Goal: Task Accomplishment & Management: Use online tool/utility

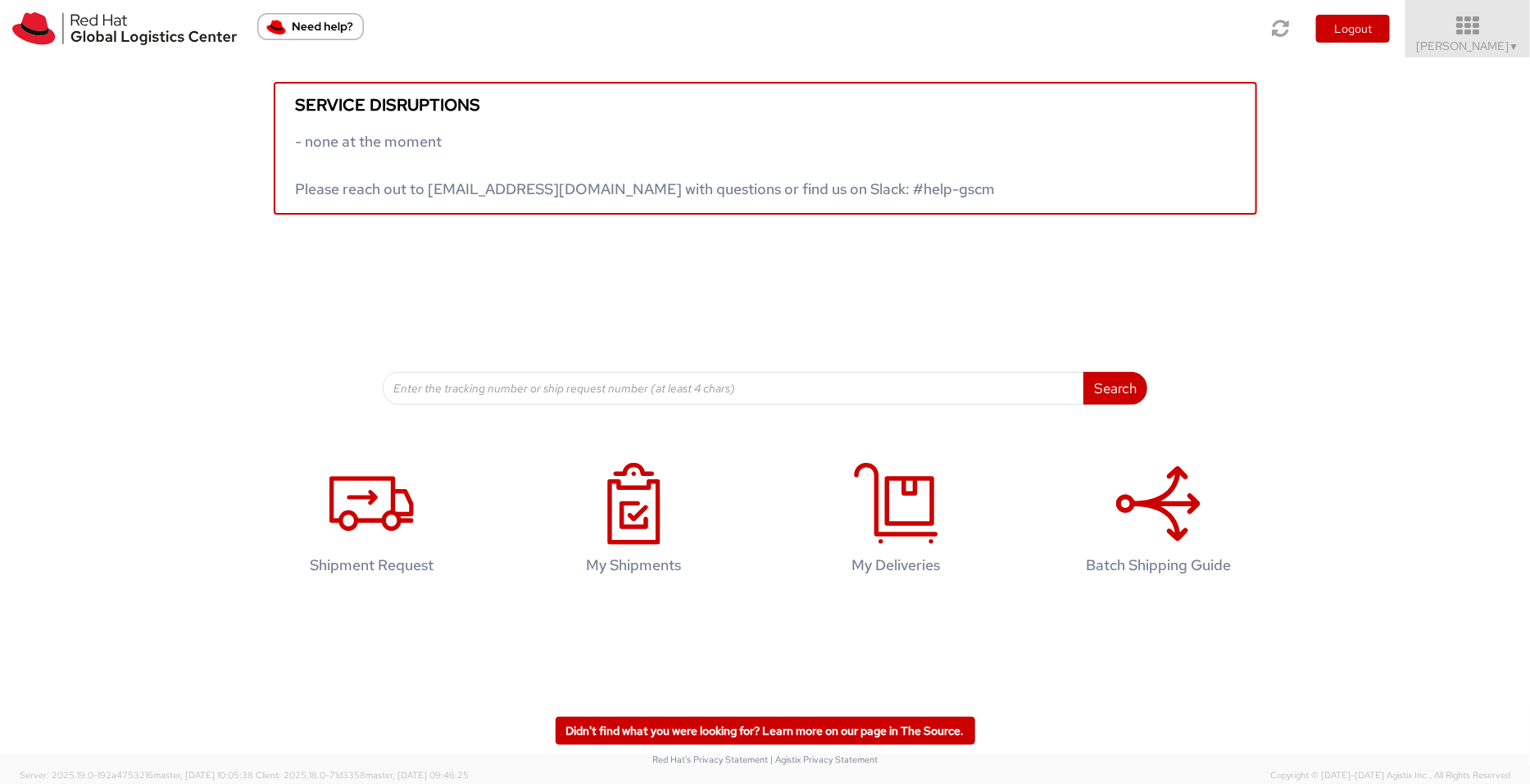
click at [1223, 37] on icon at bounding box center [1468, 26] width 143 height 23
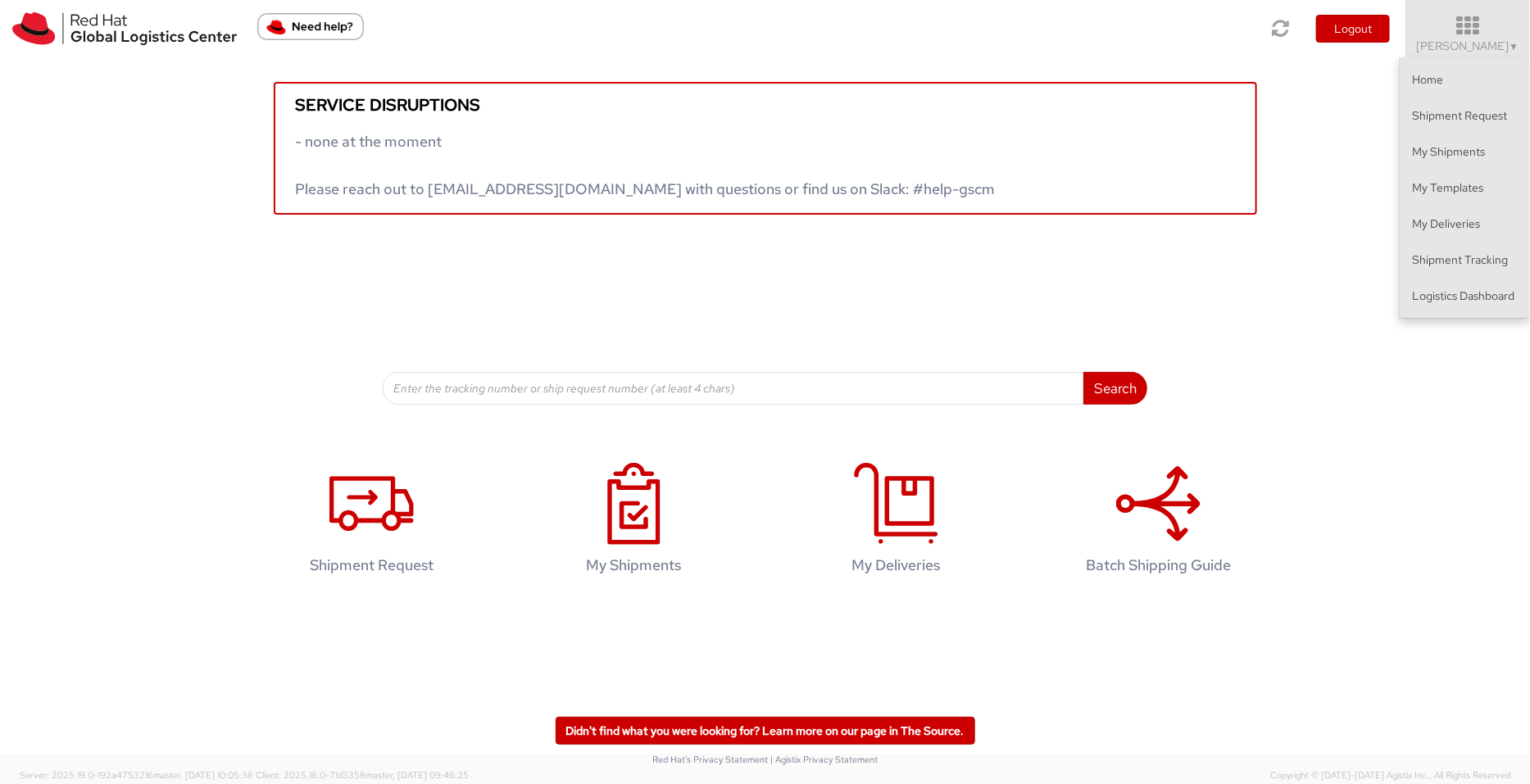
click at [1223, 37] on icon at bounding box center [1468, 26] width 143 height 23
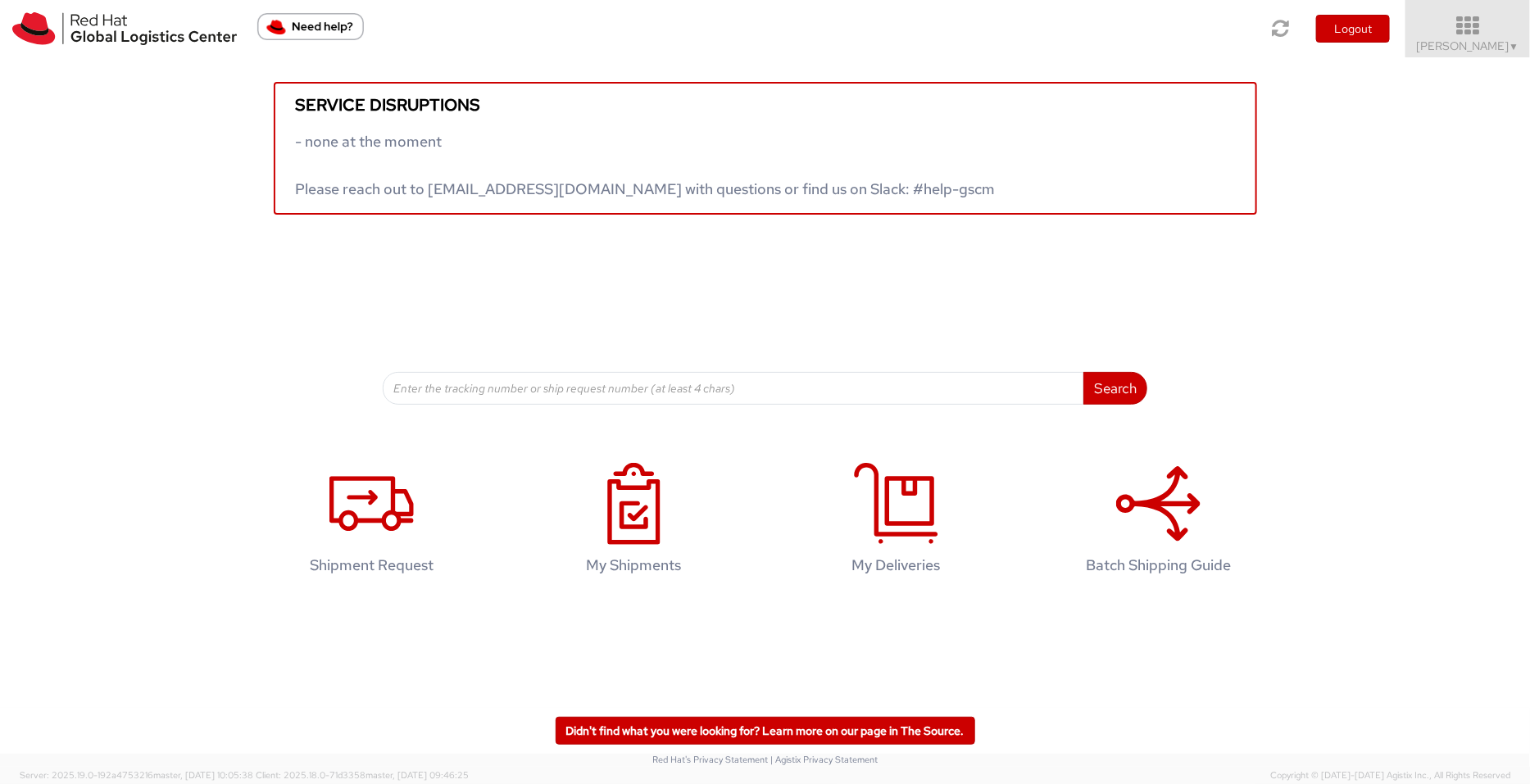
click at [1223, 33] on icon at bounding box center [1468, 26] width 143 height 23
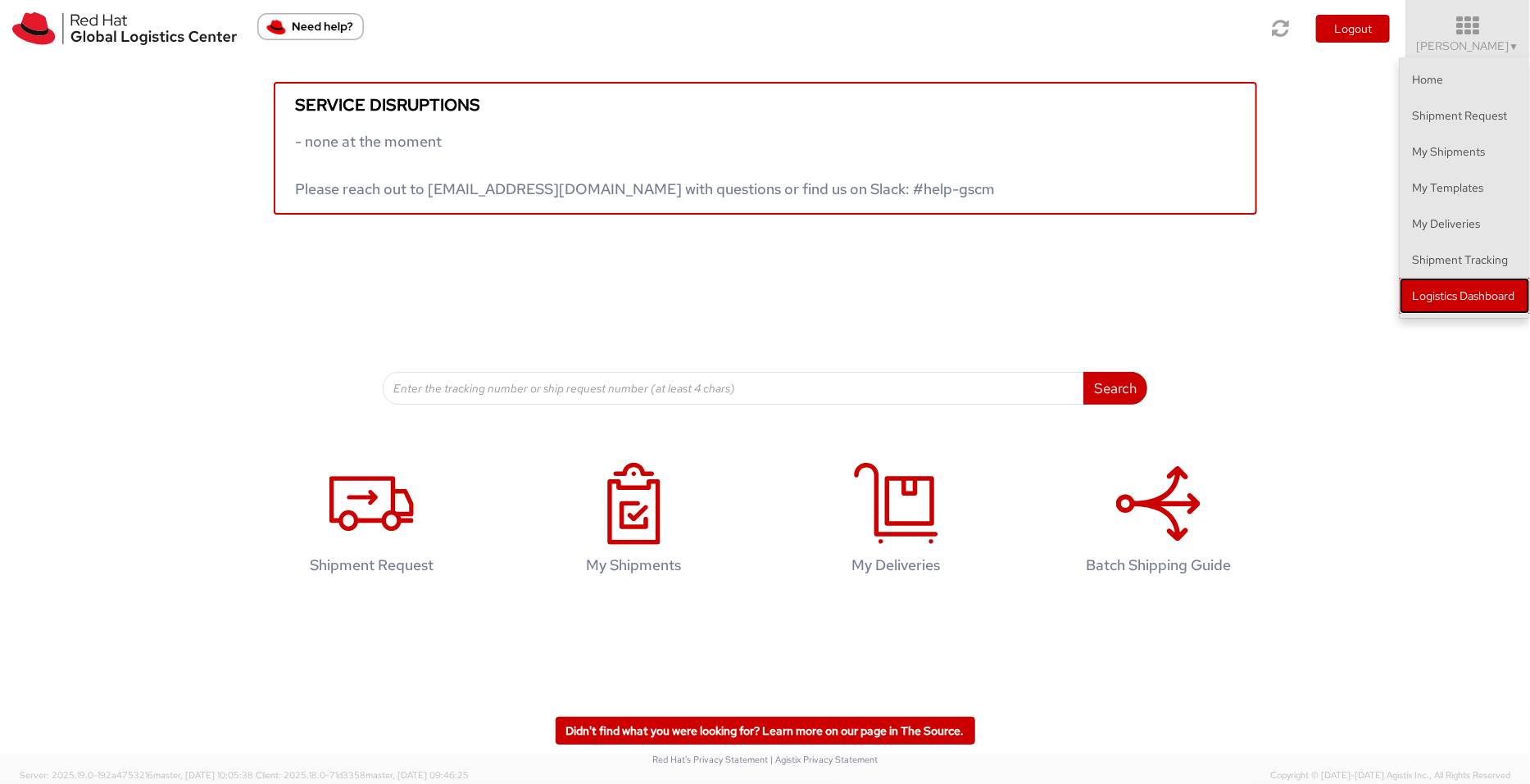
click at [1223, 301] on link "Logistics Dashboard" at bounding box center [1465, 296] width 130 height 36
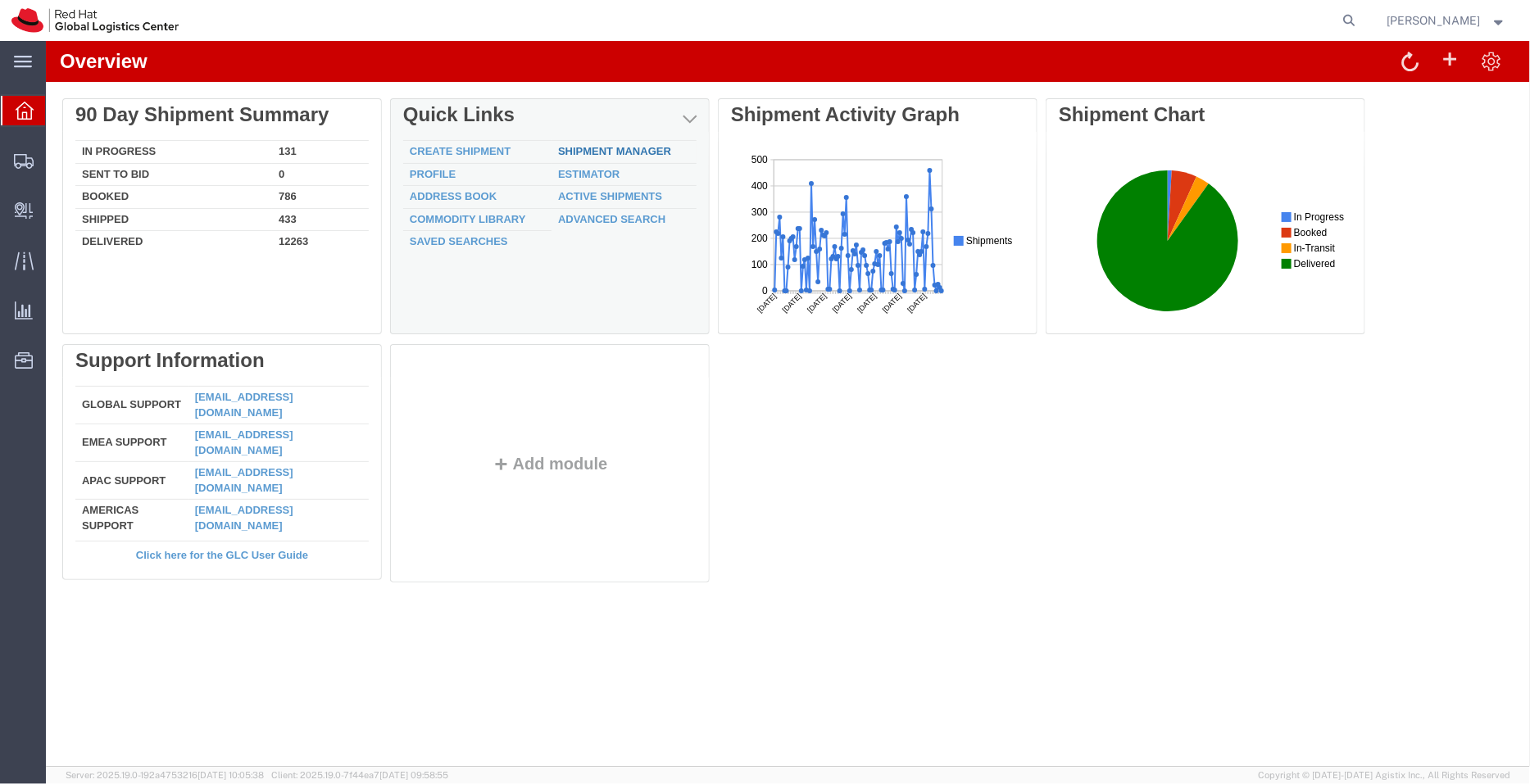
click at [620, 150] on link "Shipment Manager" at bounding box center [614, 151] width 113 height 13
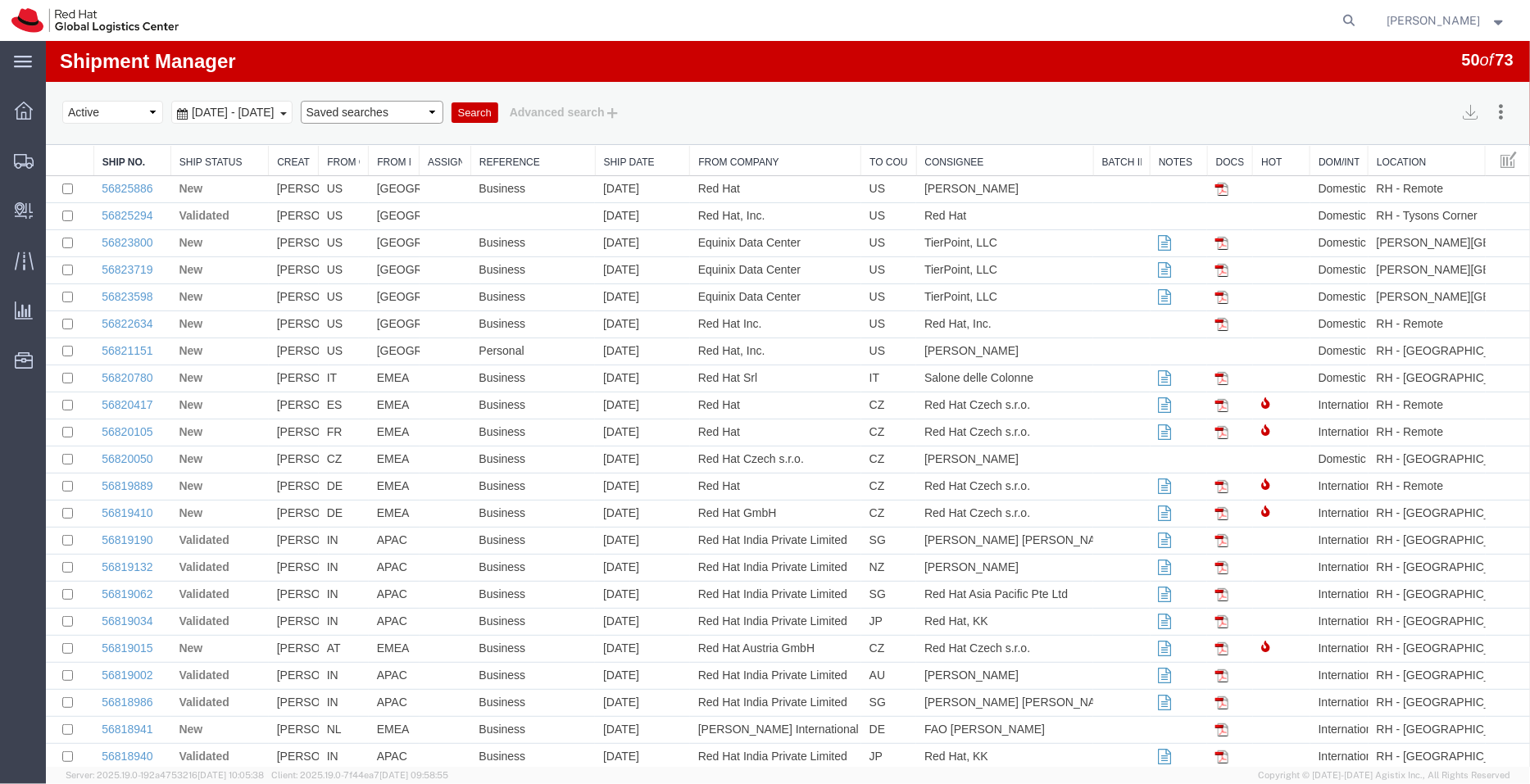
click at [417, 113] on select "Saved searches APAC EMEA India India - Inbounds NA/LATM" at bounding box center [371, 112] width 143 height 23
select select "APAC"
click at [328, 100] on select "Saved searches APAC EMEA India India - Inbounds NA/LATM" at bounding box center [371, 112] width 143 height 23
